Goal: Navigation & Orientation: Find specific page/section

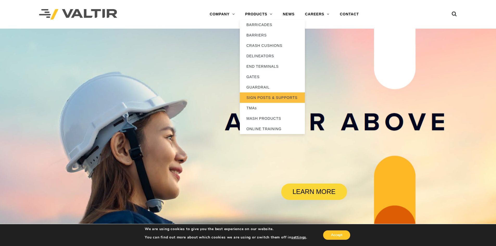
click at [266, 96] on link "SIGN POSTS & SUPPORTS" at bounding box center [272, 97] width 65 height 10
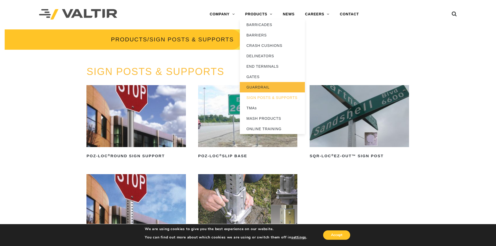
click at [262, 89] on link "GUARDRAIL" at bounding box center [272, 87] width 65 height 10
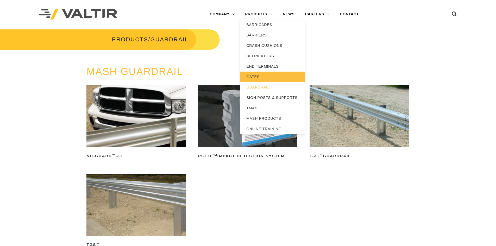
click at [259, 76] on link "GATES" at bounding box center [272, 77] width 65 height 10
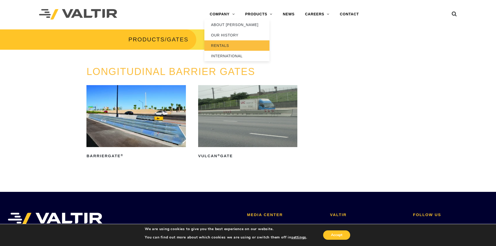
click at [222, 45] on link "RENTALS" at bounding box center [236, 45] width 65 height 10
